Goal: Task Accomplishment & Management: Use online tool/utility

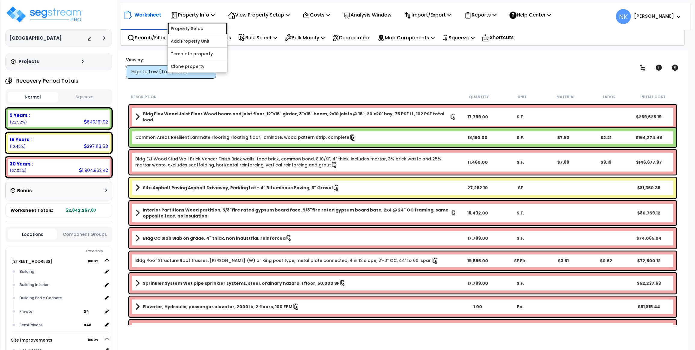
click at [200, 28] on link "Property Setup" at bounding box center [198, 29] width 60 height 12
click at [480, 15] on p "Reports" at bounding box center [480, 15] width 32 height 8
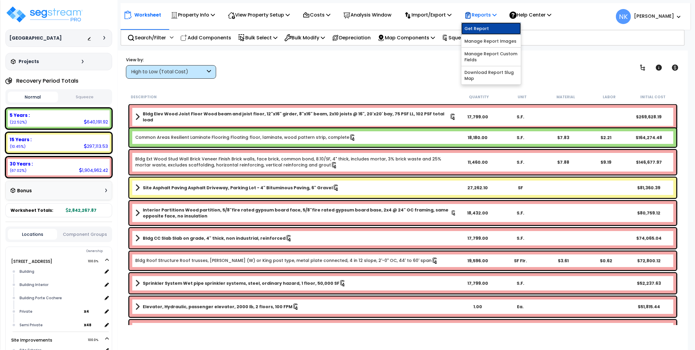
click at [479, 33] on link "Get Report" at bounding box center [491, 29] width 60 height 12
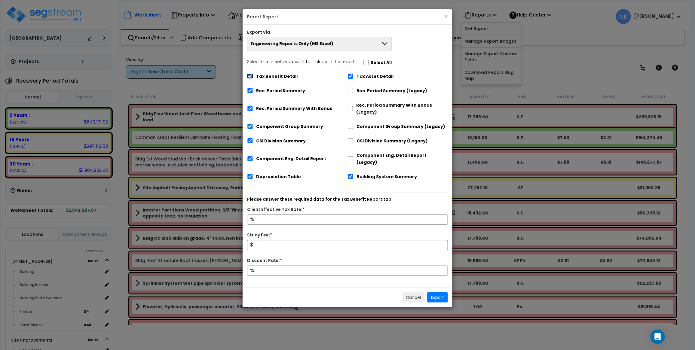
click at [249, 78] on input "Tax Benefit Detail" at bounding box center [250, 76] width 6 height 5
checkbox input "false"
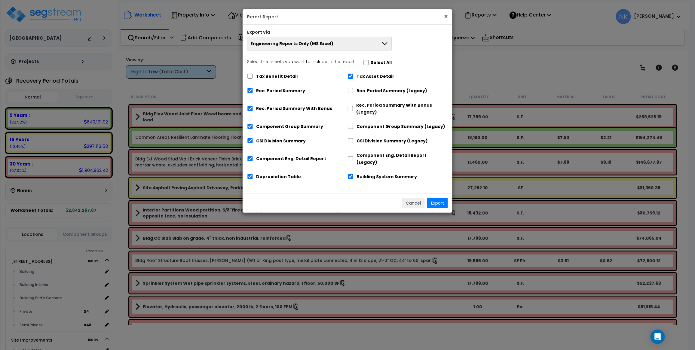
click at [446, 17] on button "×" at bounding box center [446, 16] width 4 height 6
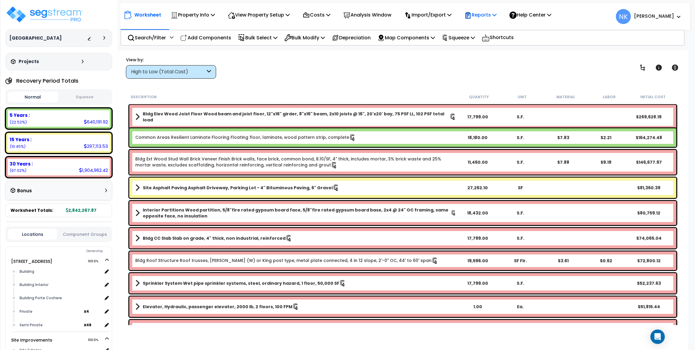
click at [485, 11] on p "Reports" at bounding box center [480, 15] width 32 height 8
click at [487, 26] on link "Get Report" at bounding box center [491, 29] width 60 height 12
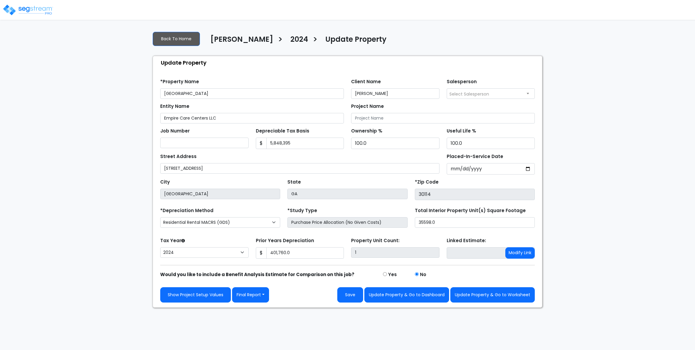
select select "2024"
drag, startPoint x: 332, startPoint y: 257, endPoint x: 197, endPoint y: 238, distance: 136.8
click at [200, 240] on form "*Property Name Canton Client Name Barry Donath Salesperson $ GA" at bounding box center [347, 188] width 374 height 228
